Goal: Transaction & Acquisition: Download file/media

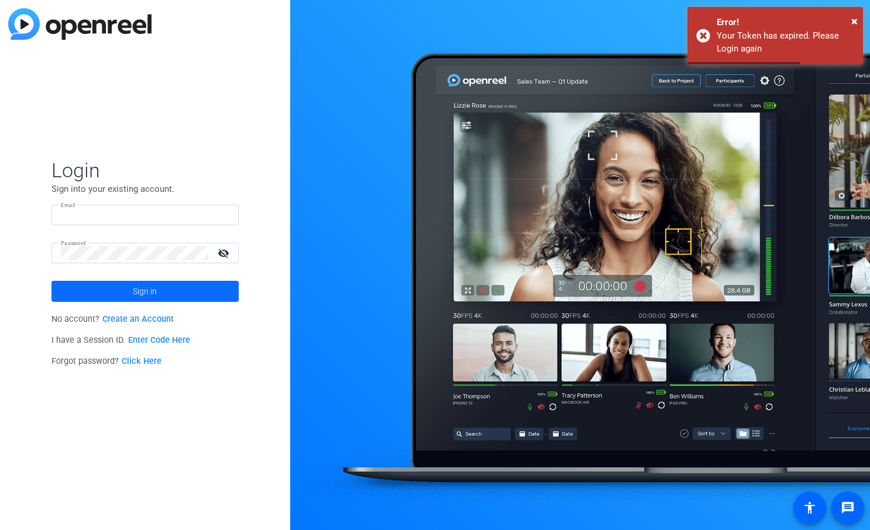
type input "[EMAIL_ADDRESS][DOMAIN_NAME]"
click at [183, 291] on span at bounding box center [144, 291] width 187 height 28
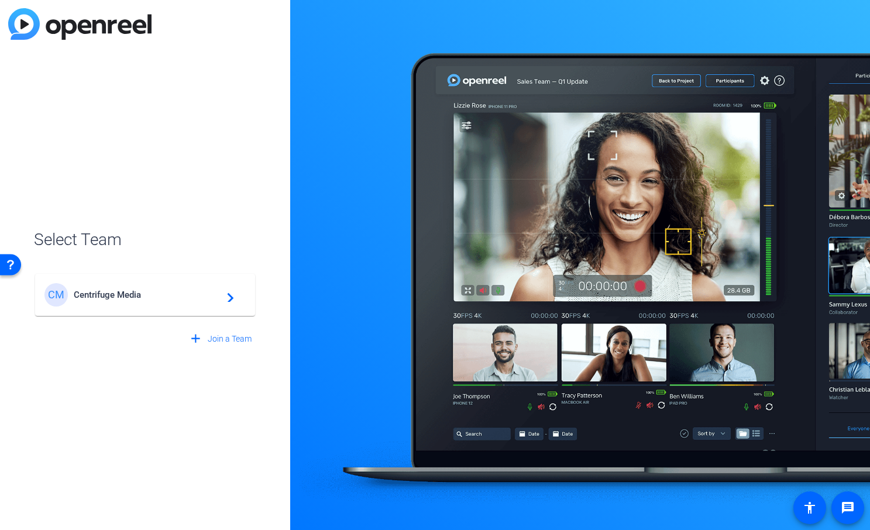
click at [122, 293] on span "Centrifuge Media" at bounding box center [147, 295] width 146 height 11
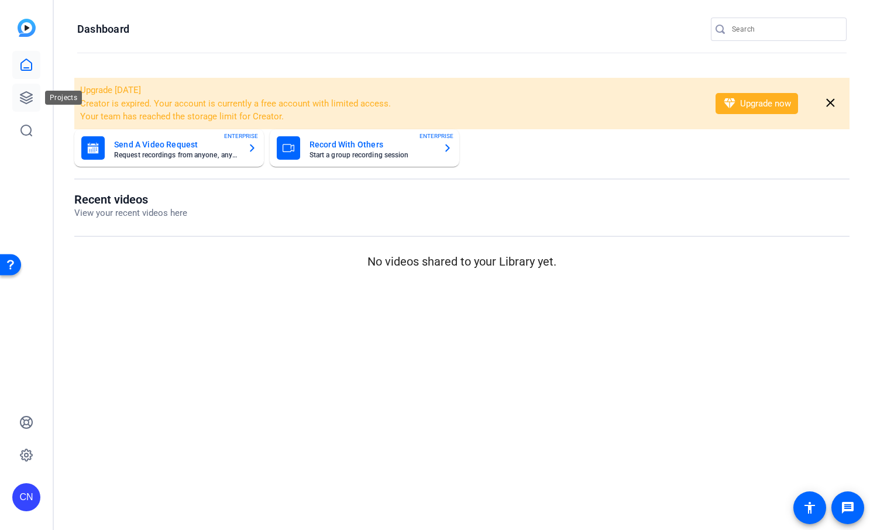
click at [35, 95] on link at bounding box center [26, 98] width 28 height 28
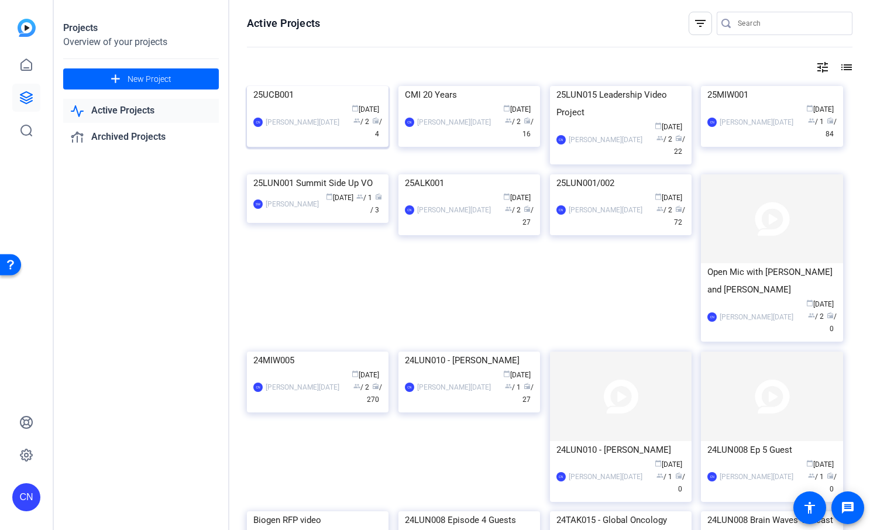
click at [280, 86] on img at bounding box center [318, 86] width 142 height 0
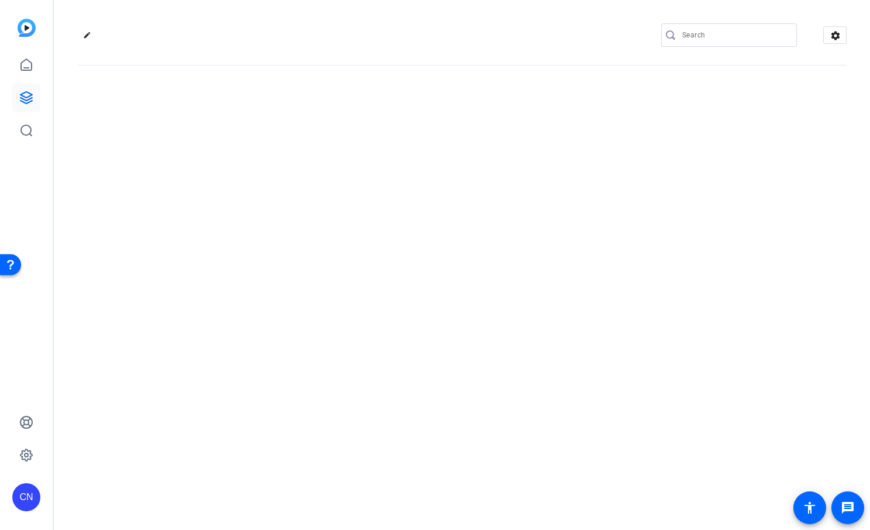
click at [280, 153] on div "edit settings" at bounding box center [462, 265] width 816 height 530
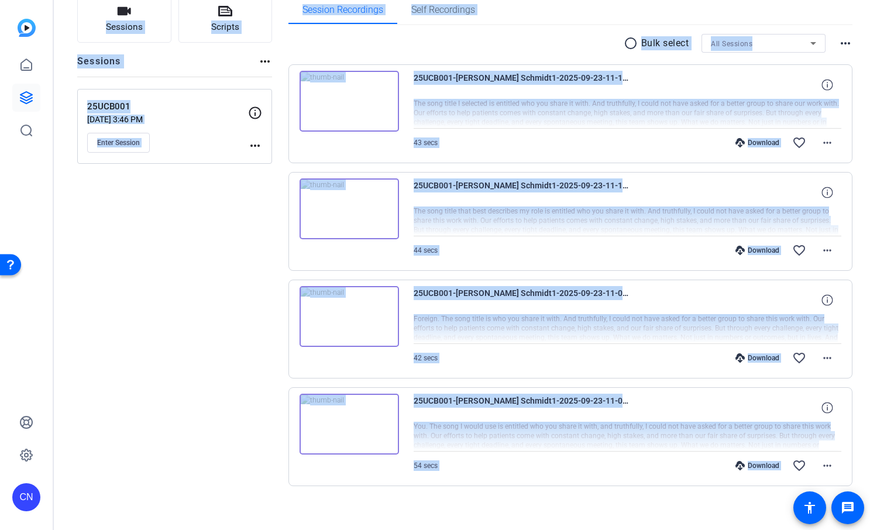
scroll to position [97, 0]
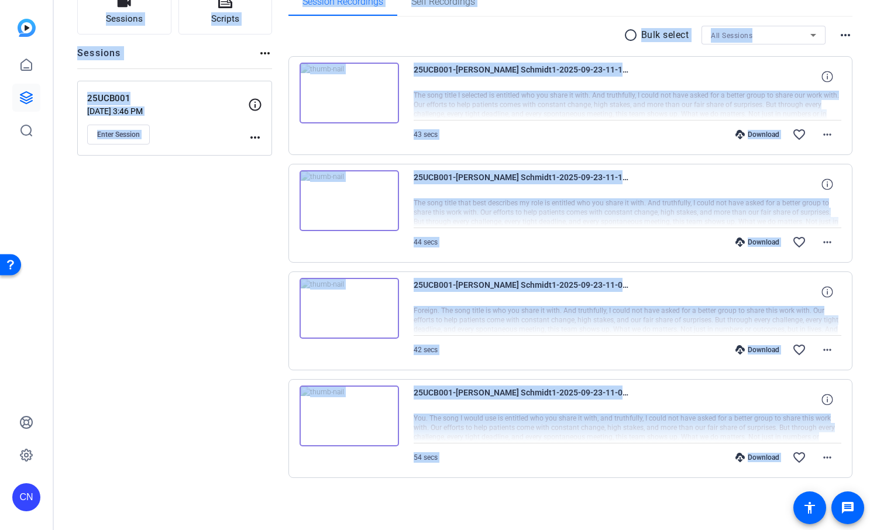
drag, startPoint x: 101, startPoint y: 359, endPoint x: 111, endPoint y: 359, distance: 9.4
click at [101, 359] on div "Sessions Scripts Sessions more_horiz 25UCB001 [DATE] 3:46 PM Enter Session more…" at bounding box center [174, 252] width 195 height 528
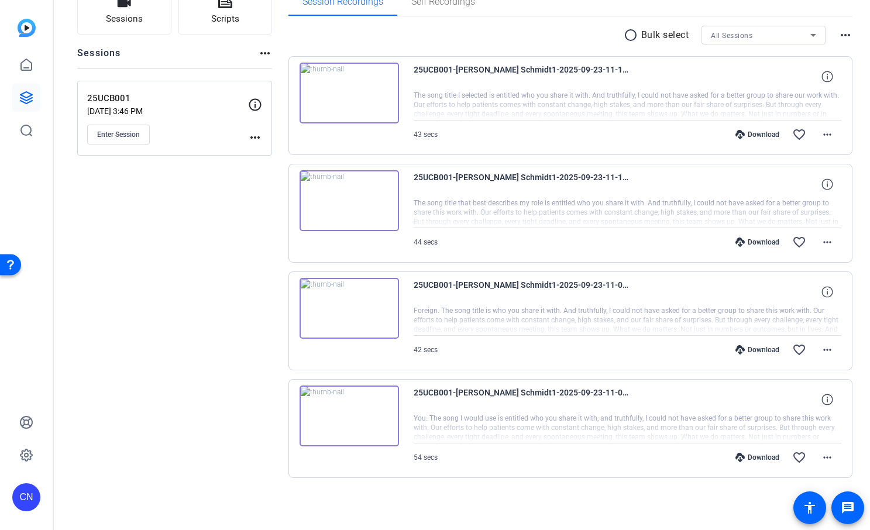
scroll to position [0, 0]
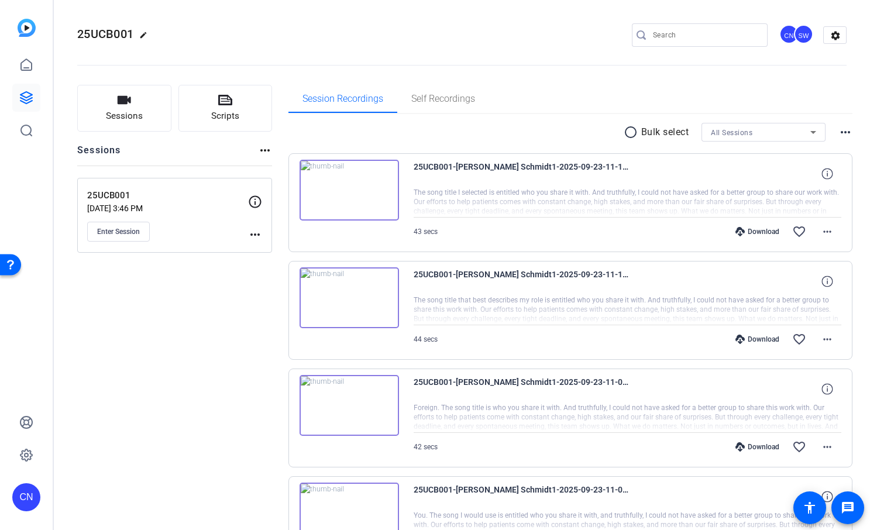
click at [746, 230] on div "Download" at bounding box center [758, 231] width 56 height 9
